Goal: Task Accomplishment & Management: Use online tool/utility

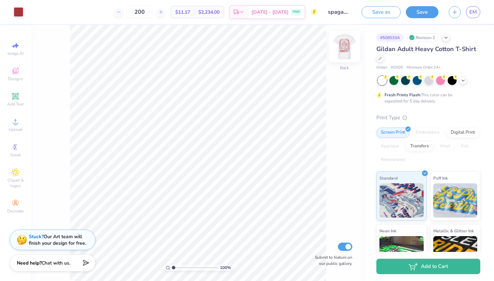
click at [345, 44] on img at bounding box center [344, 46] width 27 height 27
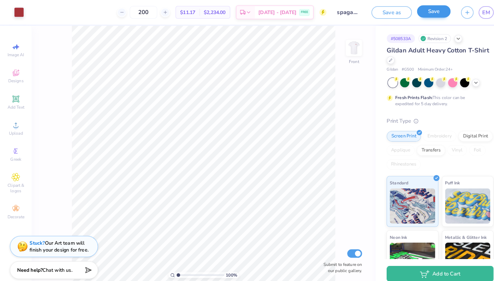
click at [421, 12] on button "Save" at bounding box center [422, 11] width 33 height 12
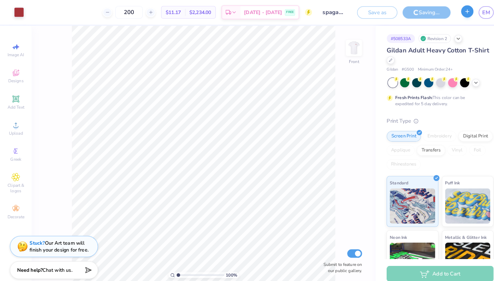
click at [452, 11] on icon "button" at bounding box center [455, 11] width 6 height 6
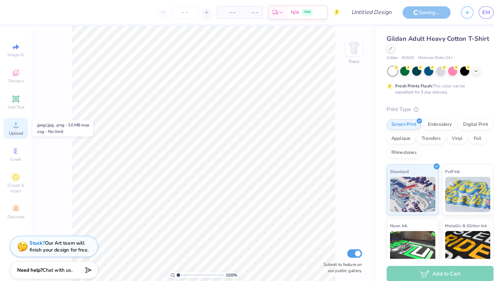
click at [12, 122] on icon at bounding box center [15, 122] width 8 height 8
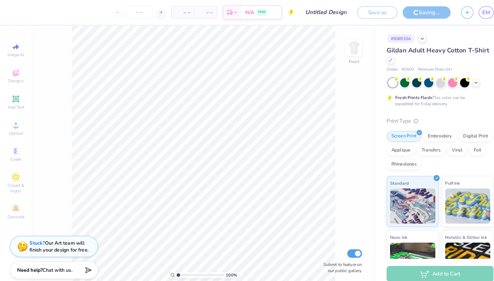
type input "spagammi"
type input "200"
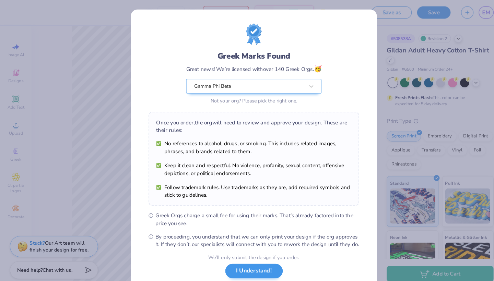
click at [239, 271] on button "I Understand!" at bounding box center [247, 264] width 56 height 14
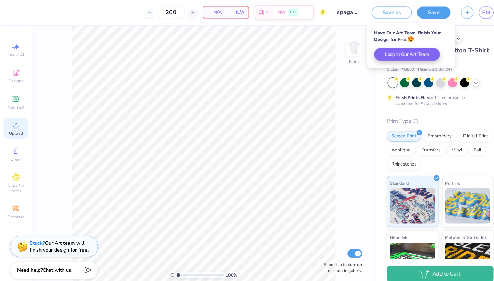
click at [16, 122] on circle at bounding box center [15, 124] width 4 height 4
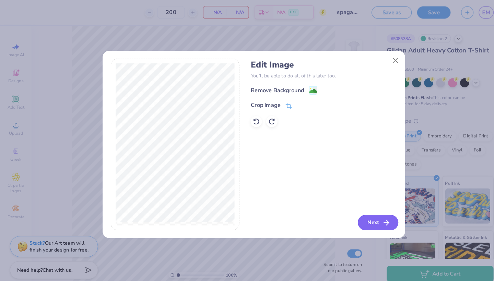
click at [367, 221] on button "Next" at bounding box center [367, 216] width 39 height 15
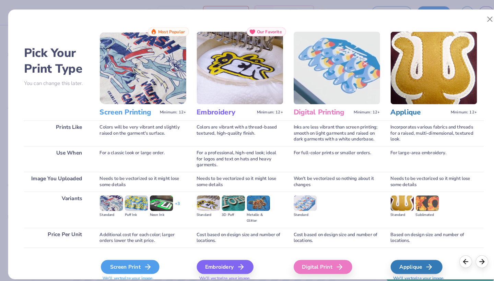
click at [127, 256] on div "Screen Print" at bounding box center [126, 260] width 57 height 14
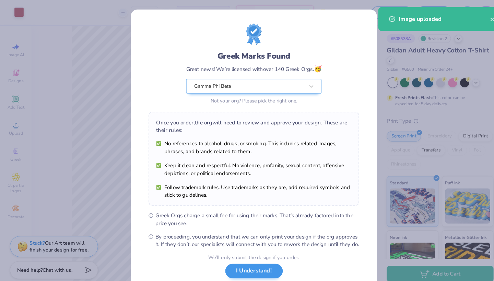
click at [232, 271] on button "I Understand!" at bounding box center [247, 264] width 56 height 14
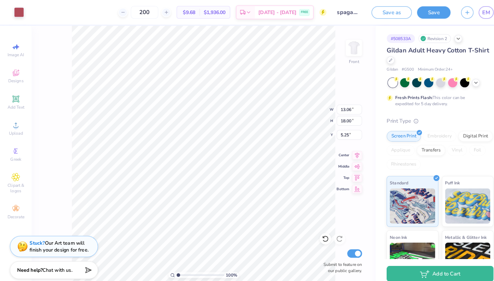
type input "3.00"
type input "11.56"
type input "15.93"
type input "3.69"
click at [345, 42] on img at bounding box center [344, 46] width 27 height 27
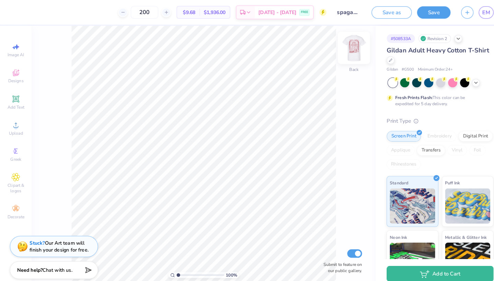
click at [346, 47] on img at bounding box center [344, 46] width 27 height 27
